Goal: Find specific page/section: Find specific page/section

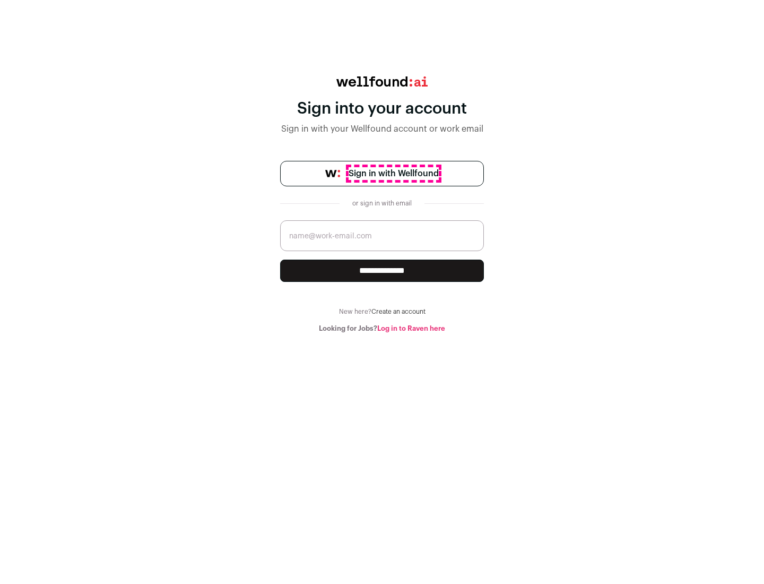
click at [393, 174] on span "Sign in with Wellfound" at bounding box center [394, 173] width 90 height 13
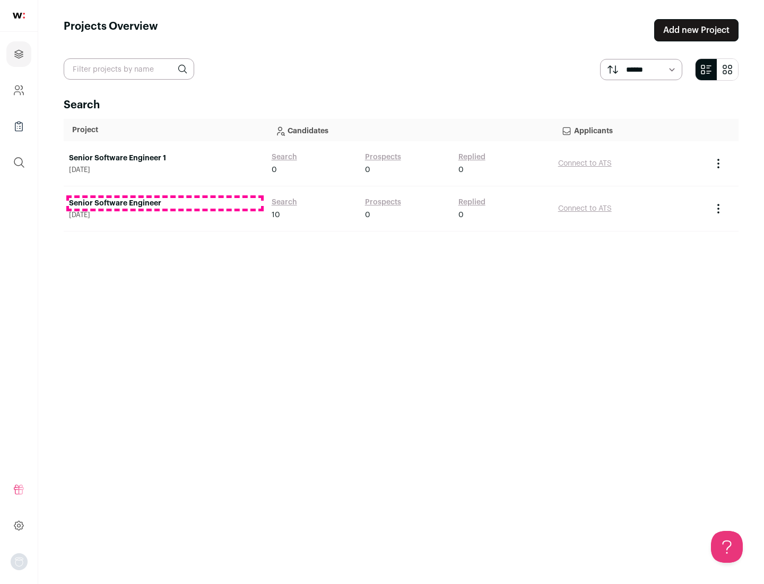
click at [165, 203] on link "Senior Software Engineer" at bounding box center [165, 203] width 192 height 11
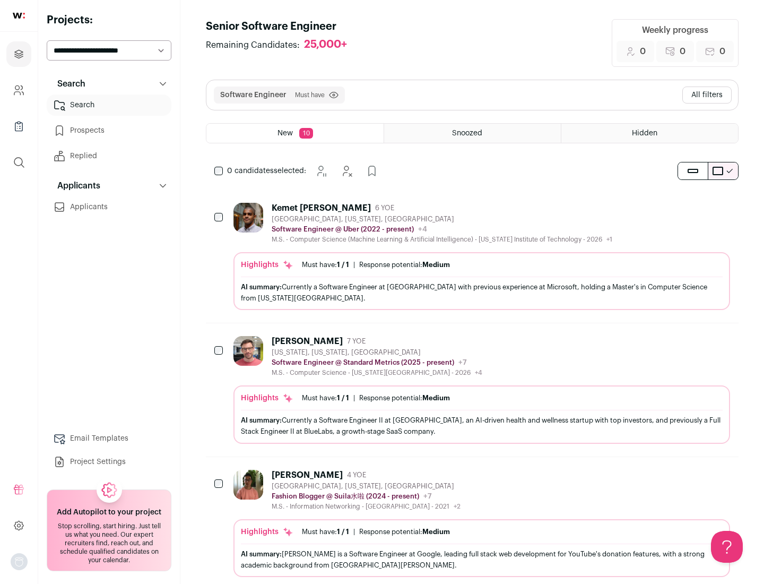
click at [472, 256] on div "Highlights Must have: 1 / 1 How many must haves have been fulfilled? | Response…" at bounding box center [482, 281] width 497 height 58
